Goal: Transaction & Acquisition: Purchase product/service

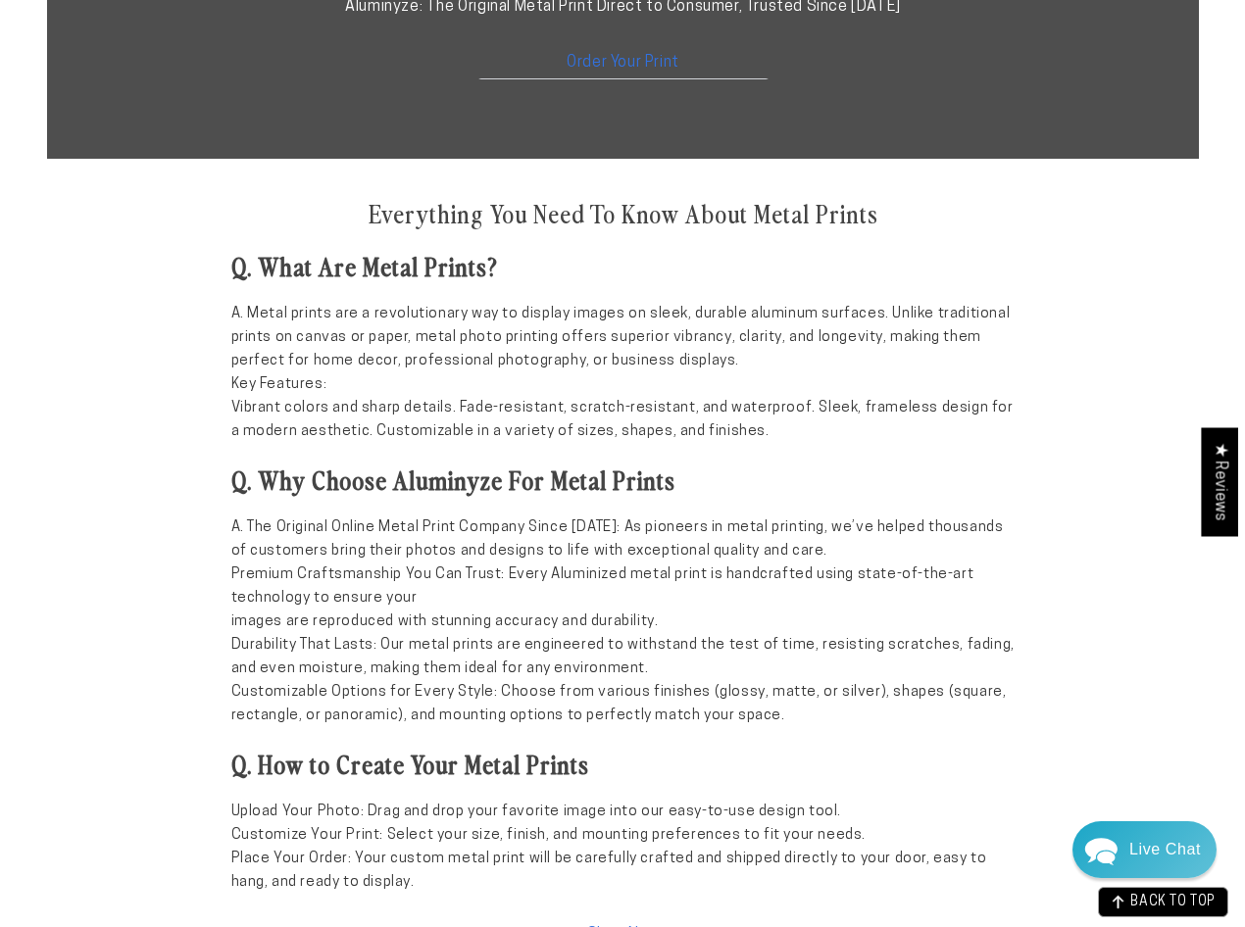
scroll to position [1675, 0]
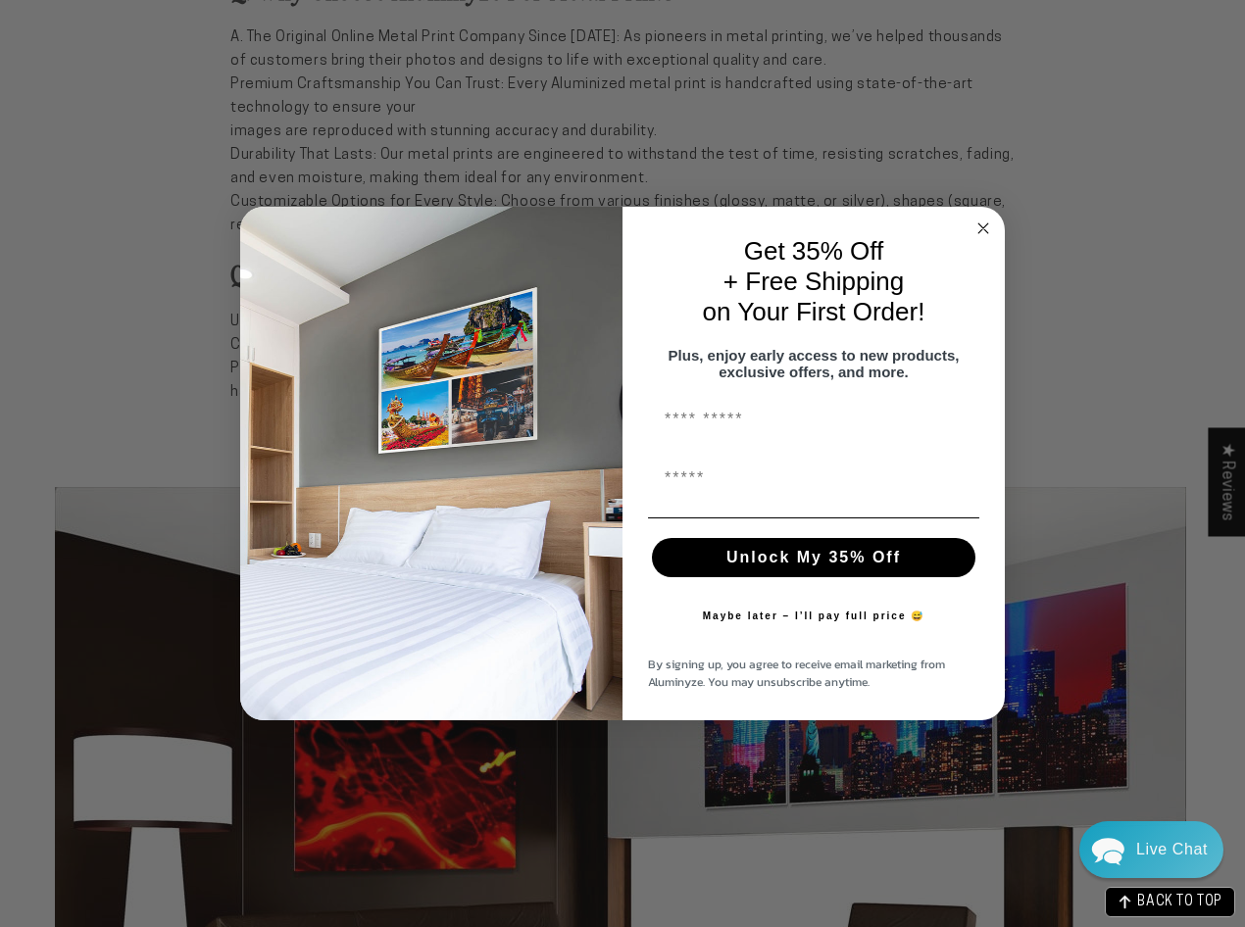
click at [981, 218] on circle "Close dialog" at bounding box center [983, 229] width 23 height 23
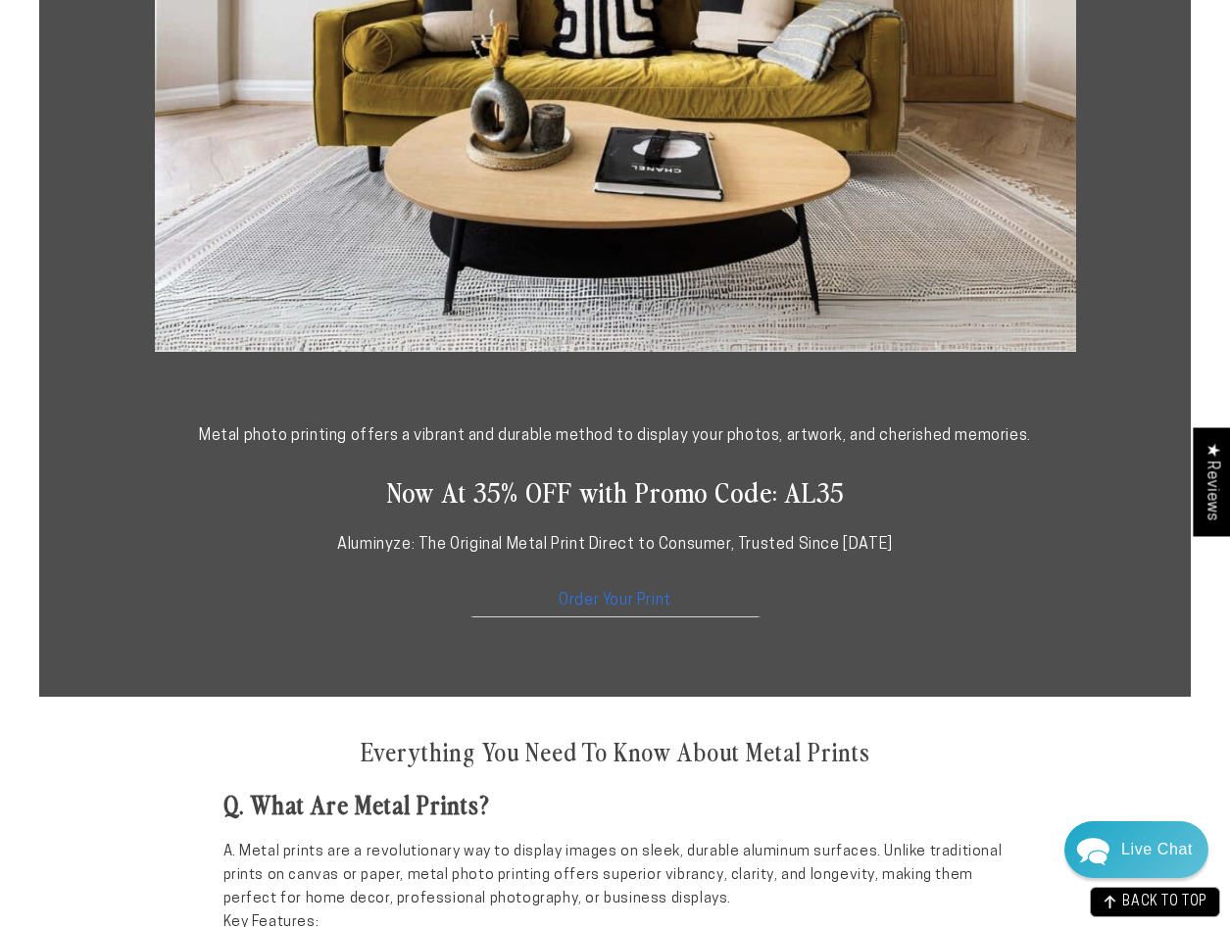
scroll to position [0, 0]
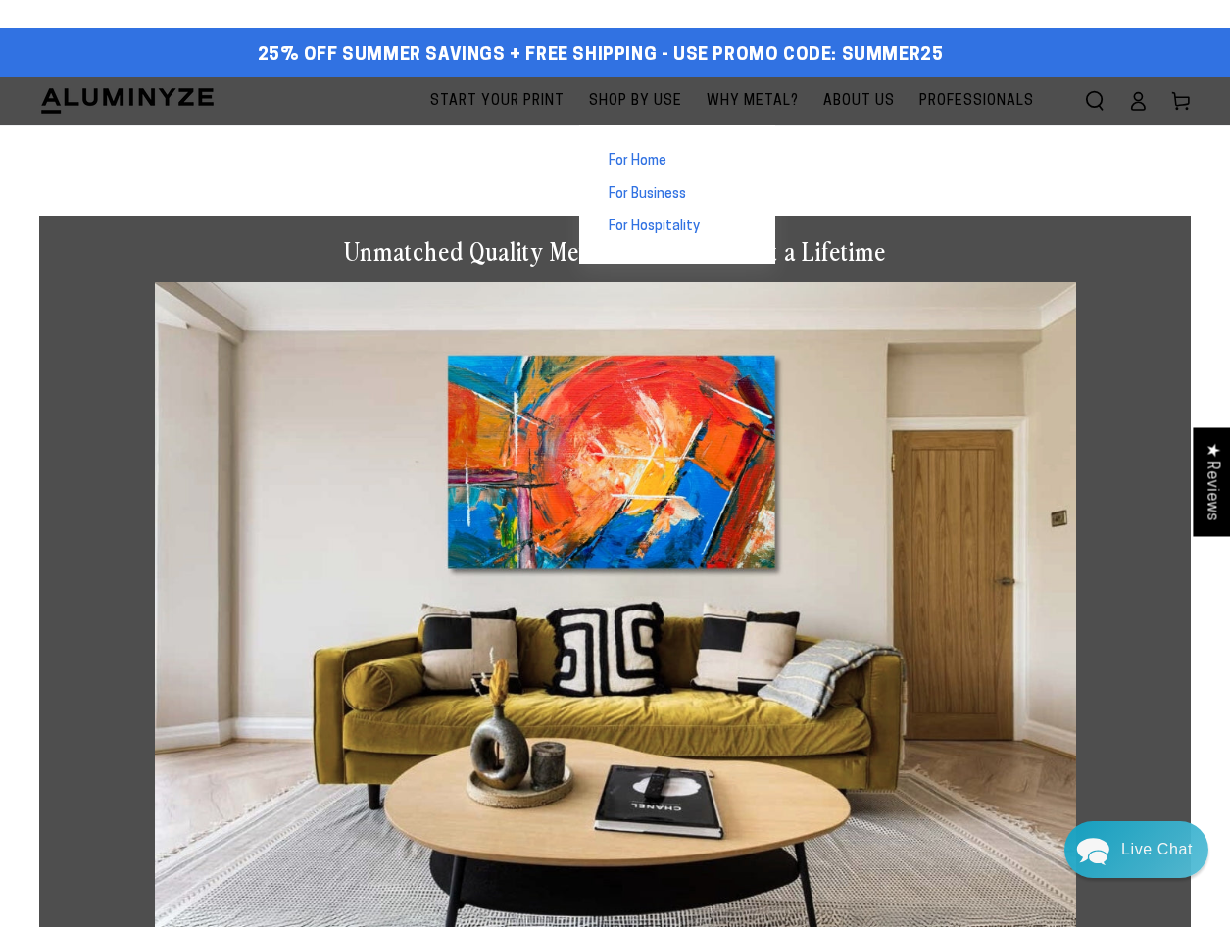
click at [668, 188] on span "For Business" at bounding box center [647, 195] width 77 height 20
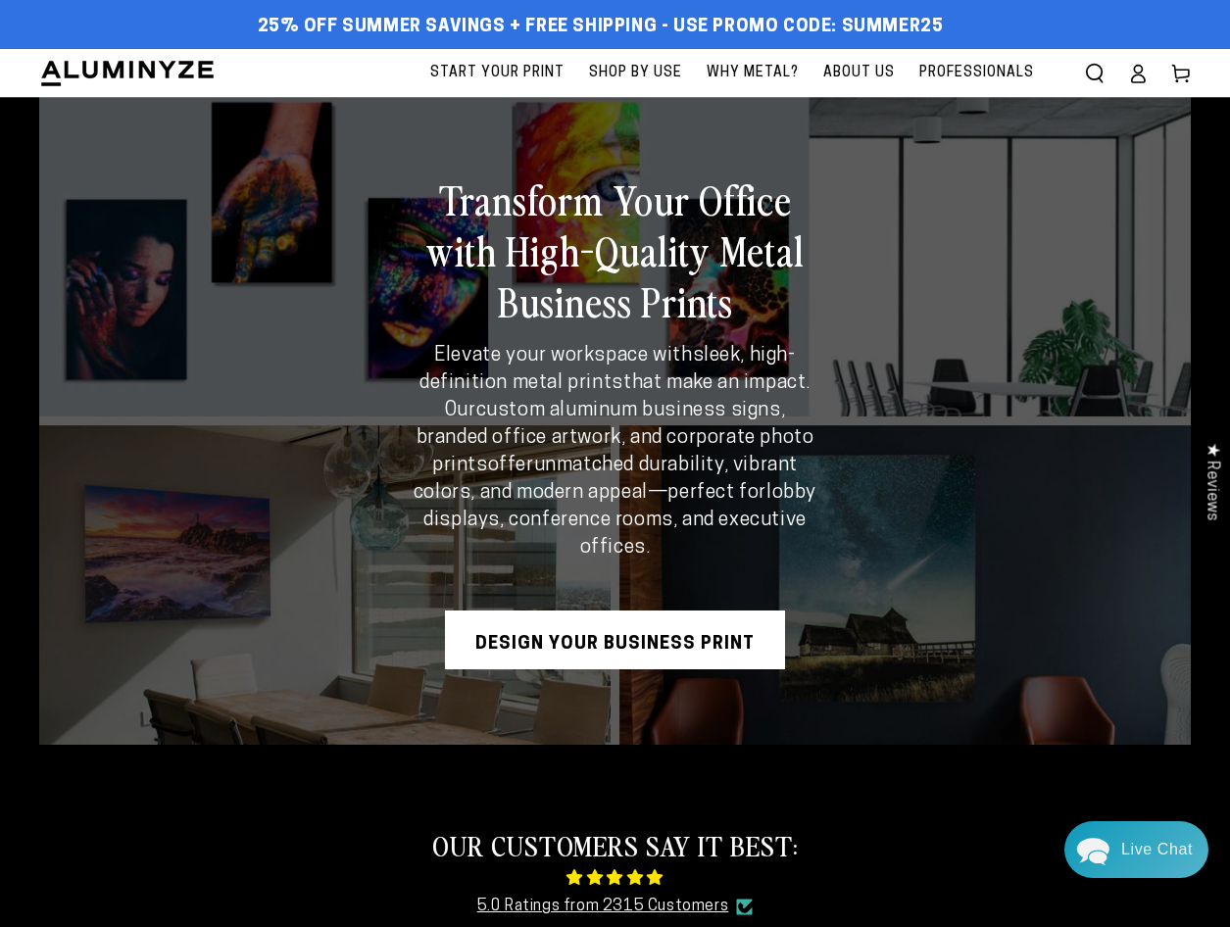
click at [645, 640] on link "Design Your Business Print" at bounding box center [615, 640] width 340 height 59
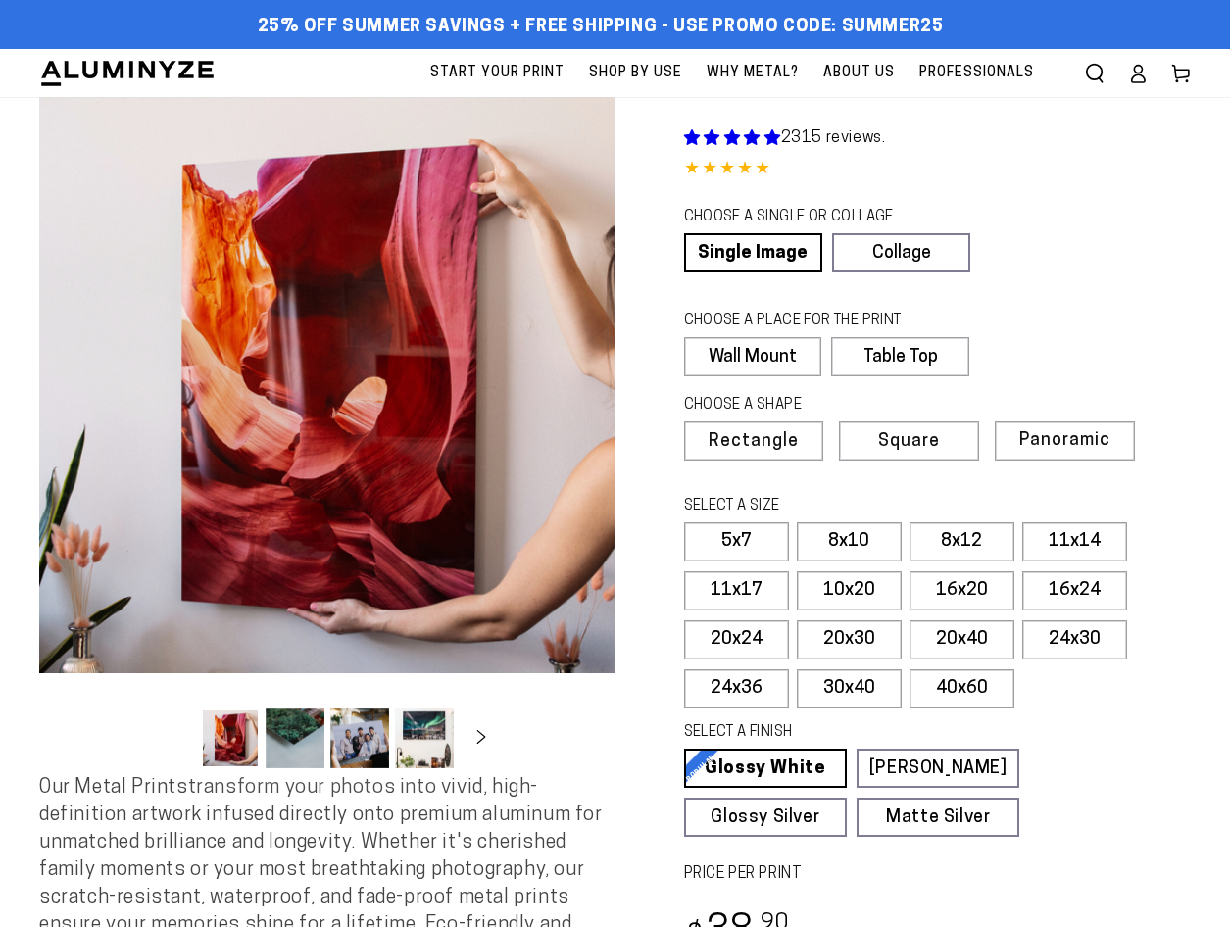
select select "**********"
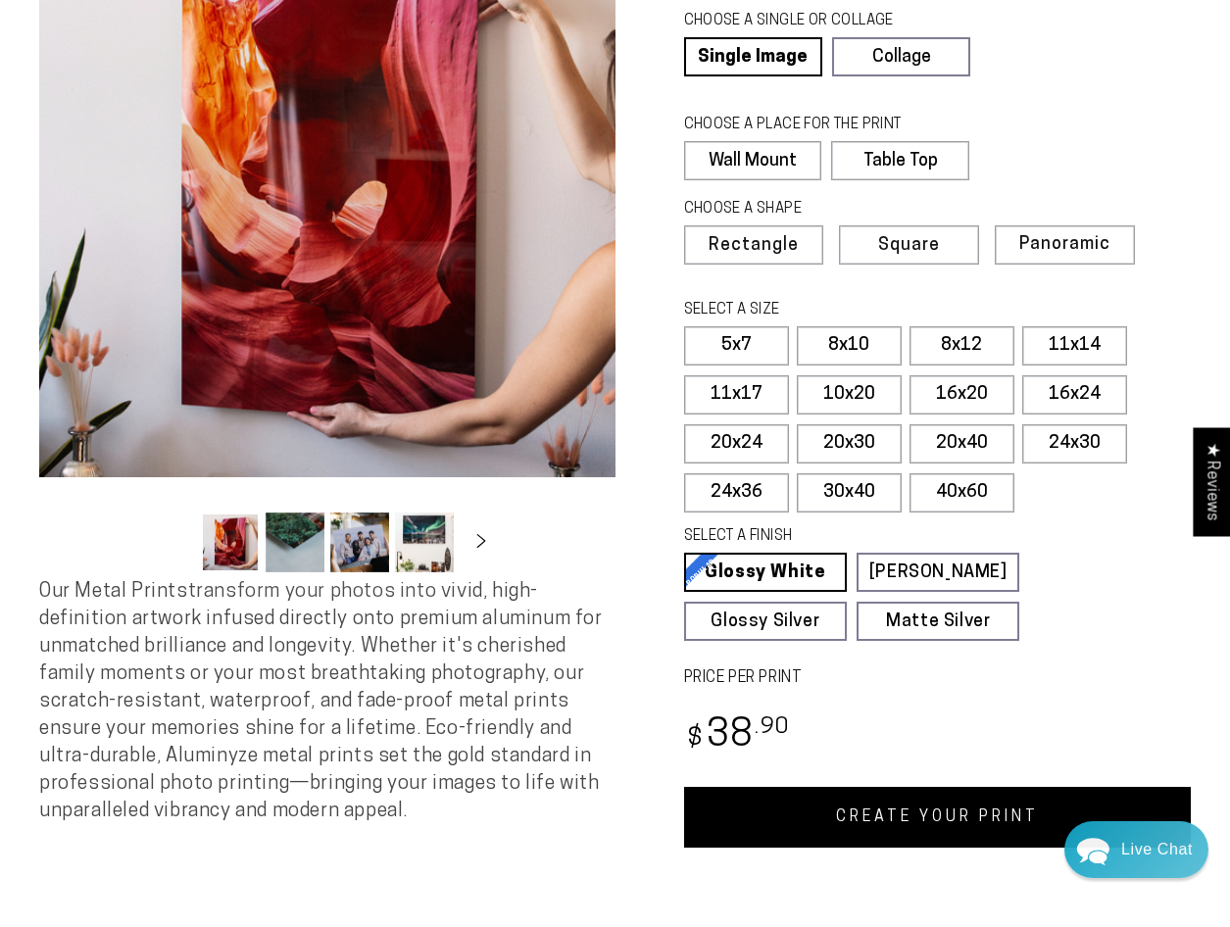
scroll to position [98, 0]
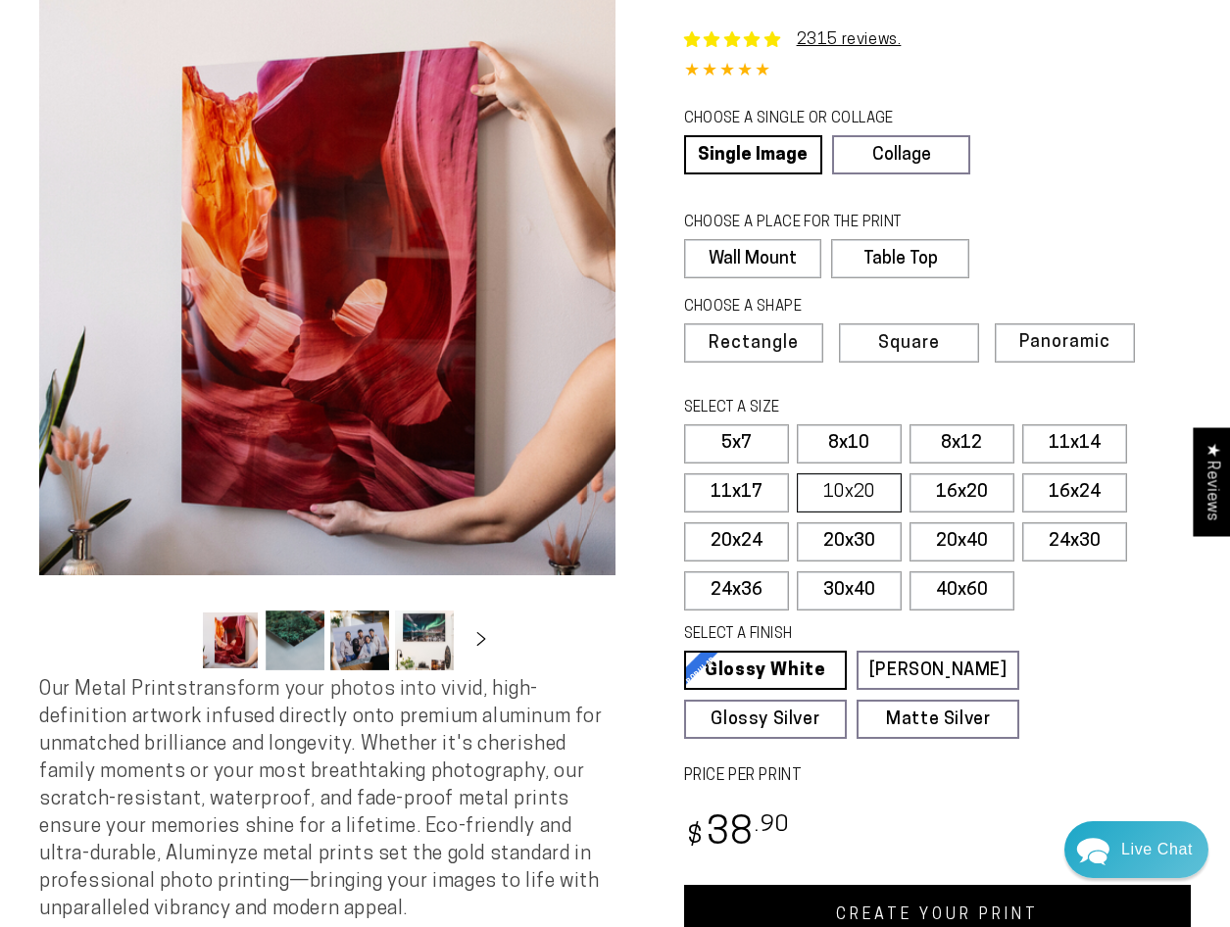
click at [853, 491] on label "10x20" at bounding box center [849, 492] width 105 height 39
